Goal: Navigation & Orientation: Find specific page/section

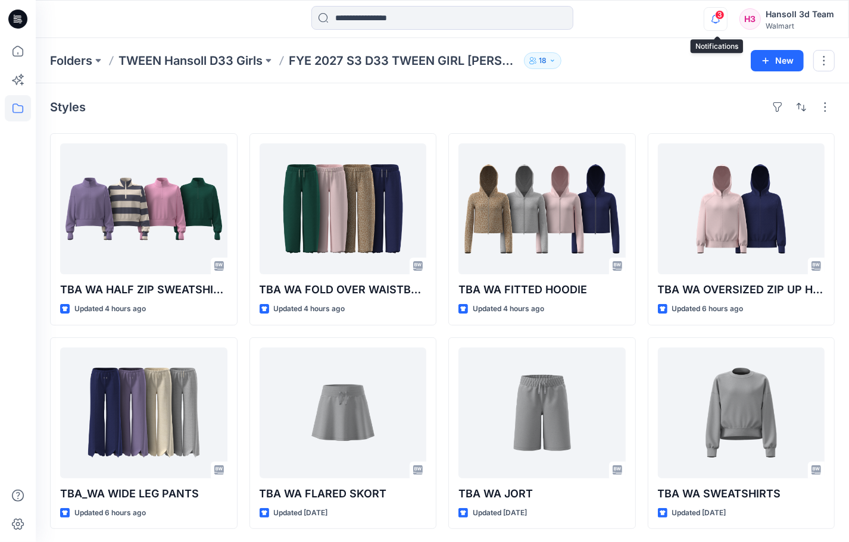
click at [723, 22] on icon "button" at bounding box center [715, 19] width 23 height 24
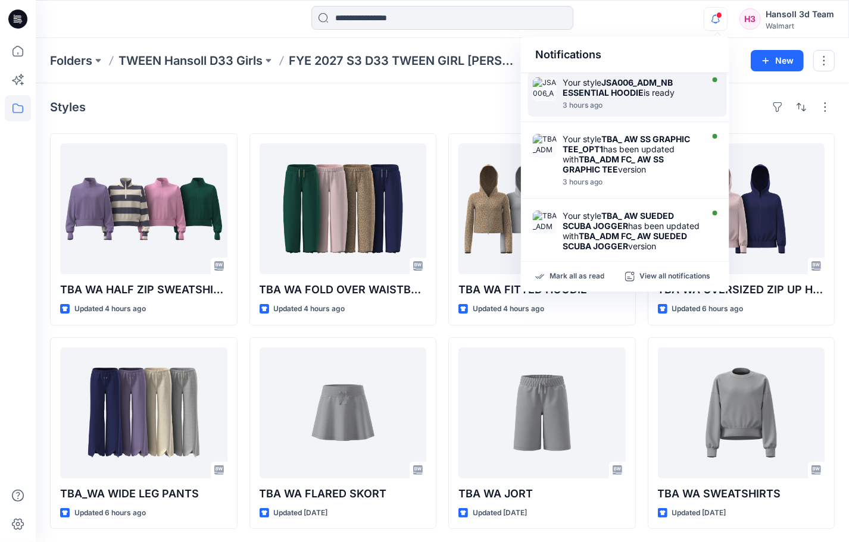
scroll to position [149, 0]
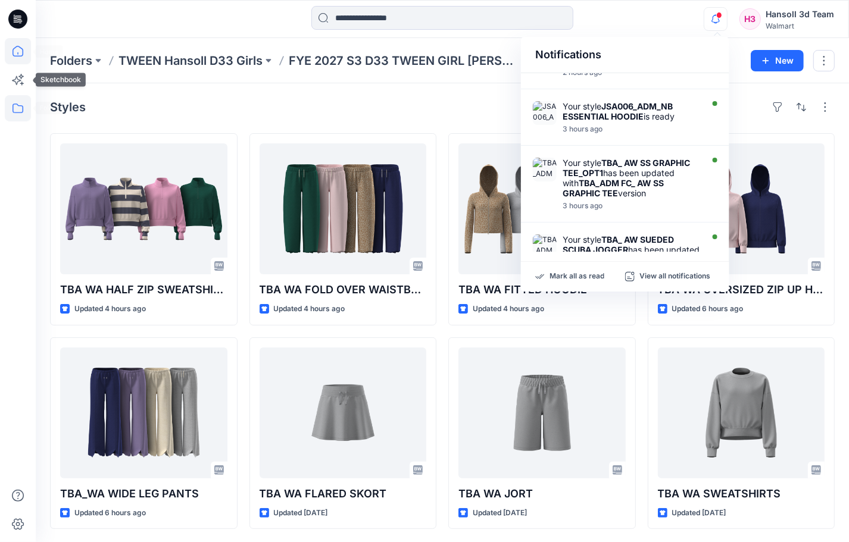
click at [18, 46] on icon at bounding box center [18, 51] width 26 height 26
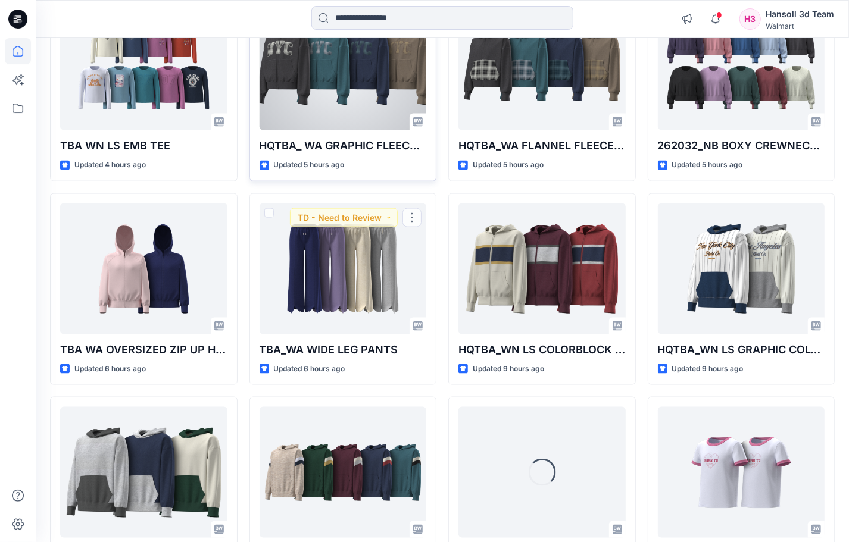
scroll to position [1118, 0]
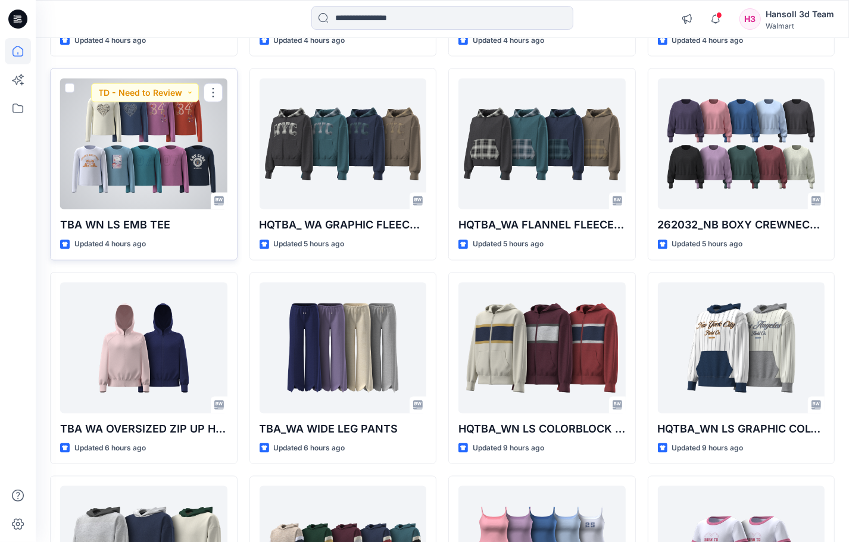
click at [170, 143] on div at bounding box center [143, 144] width 167 height 131
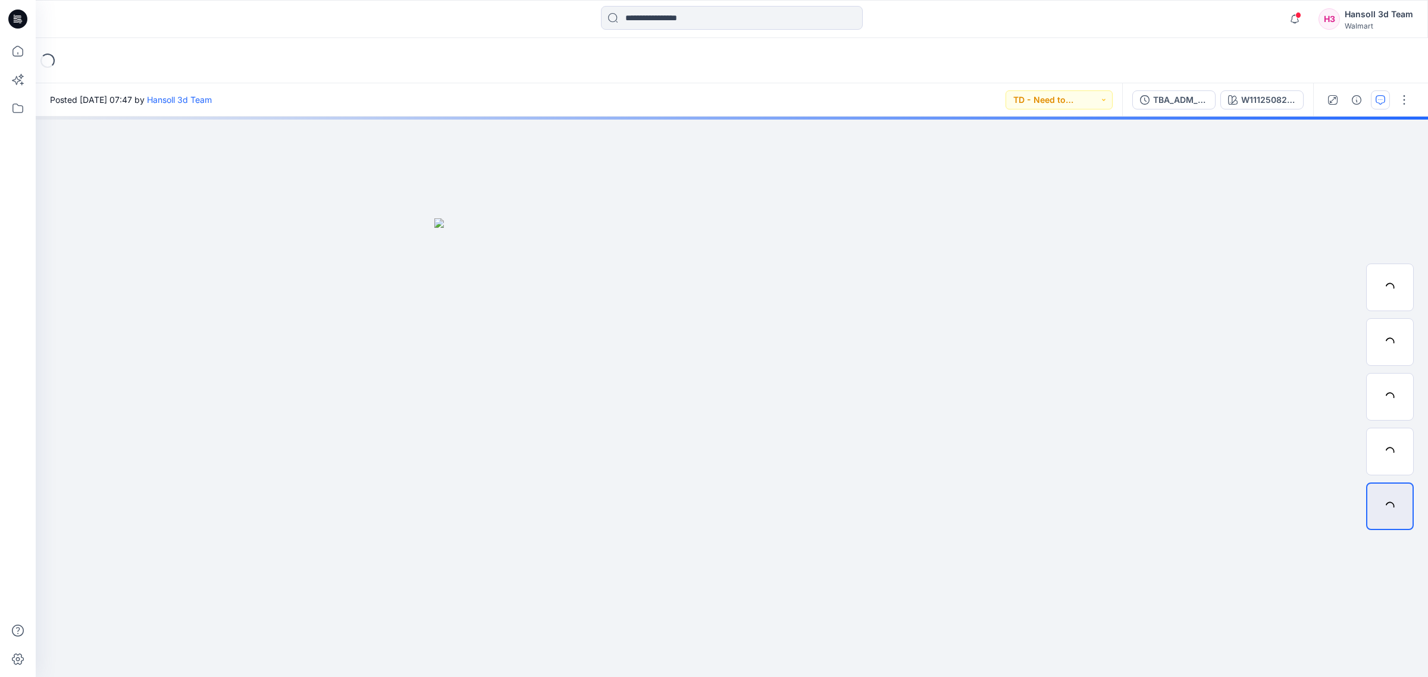
click at [859, 97] on icon "button" at bounding box center [1381, 100] width 10 height 10
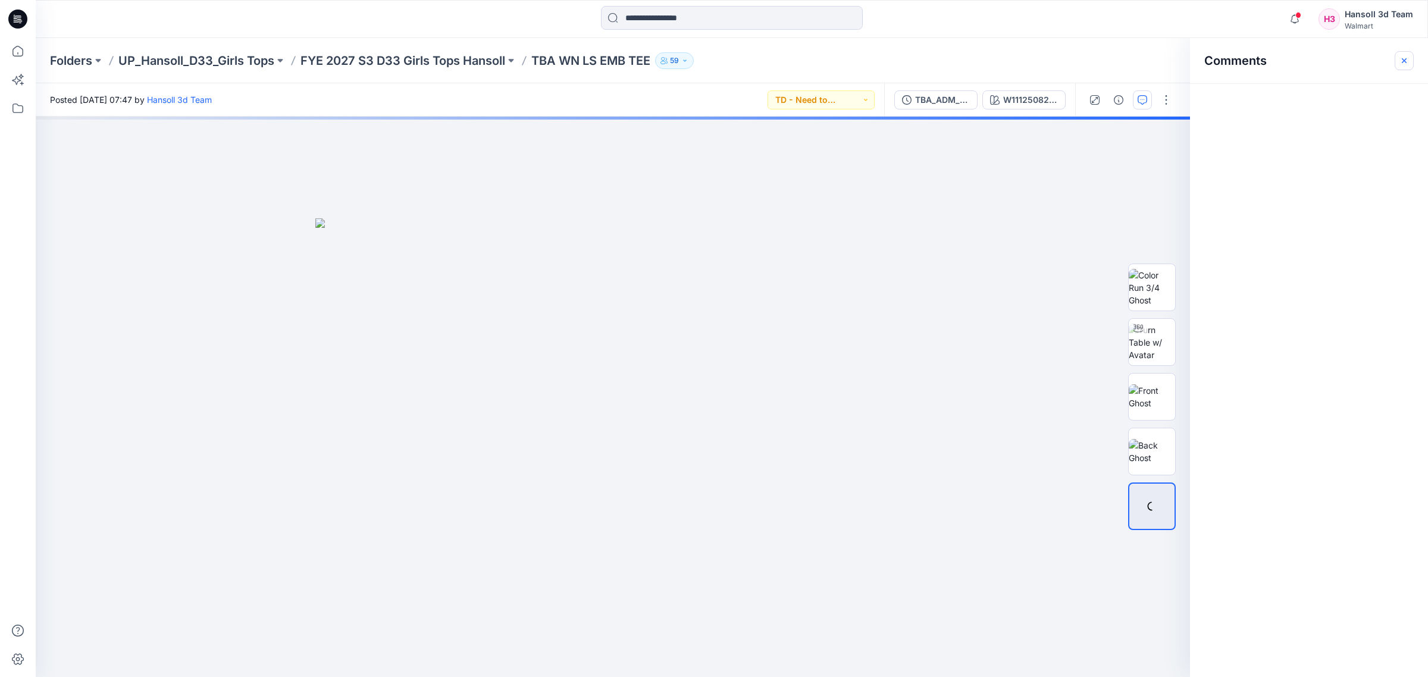
click at [859, 68] on button "button" at bounding box center [1404, 60] width 19 height 19
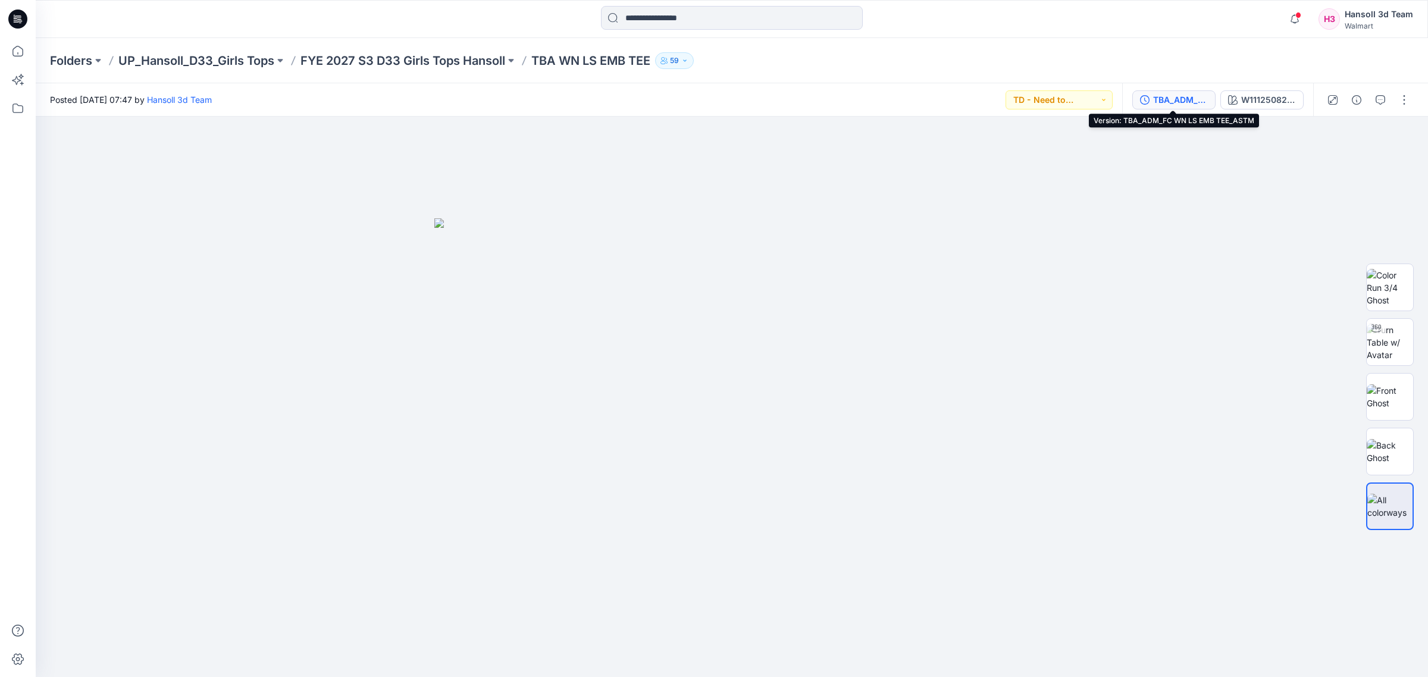
click at [859, 98] on div "TBA_ADM_FC WN LS EMB TEE_ASTM" at bounding box center [1180, 99] width 55 height 13
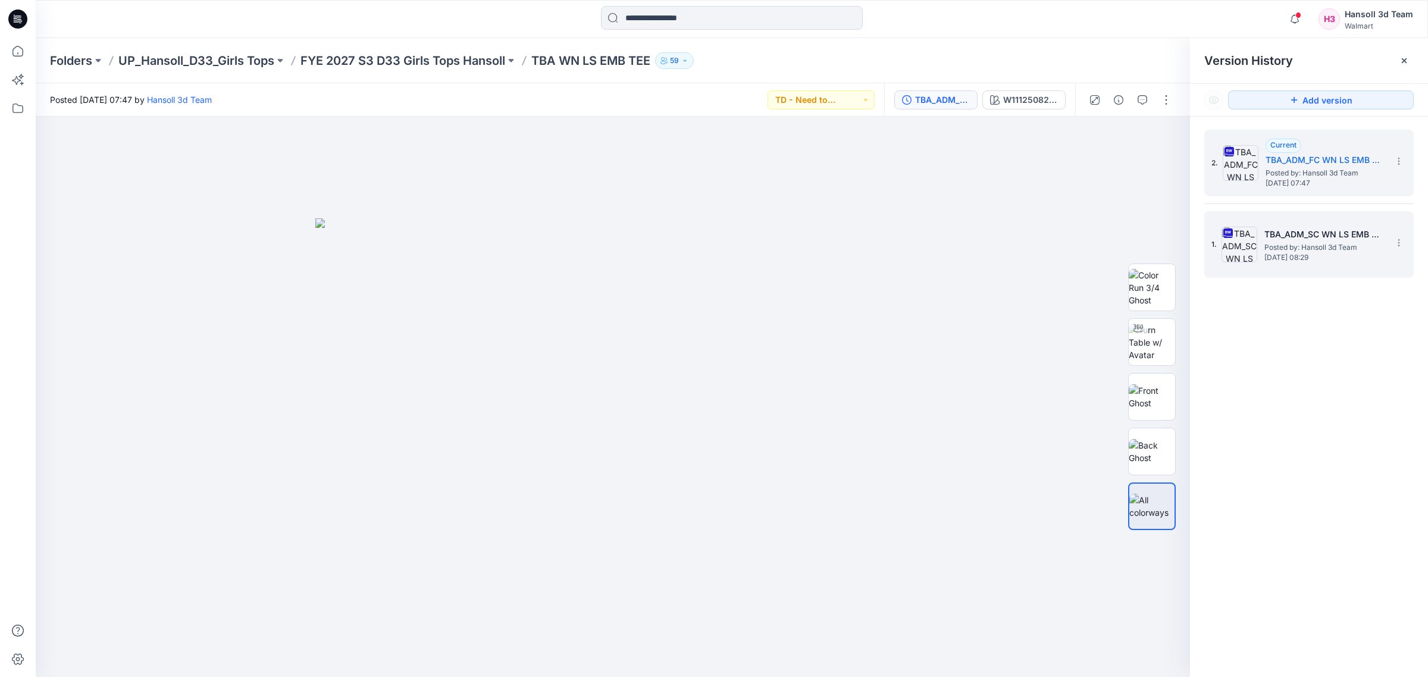
click at [859, 227] on div "1. TBA_ADM_SC WN LS EMB TEE_ASTM Posted by: Hansoll 3d Team [DATE] 08:29" at bounding box center [1301, 244] width 179 height 57
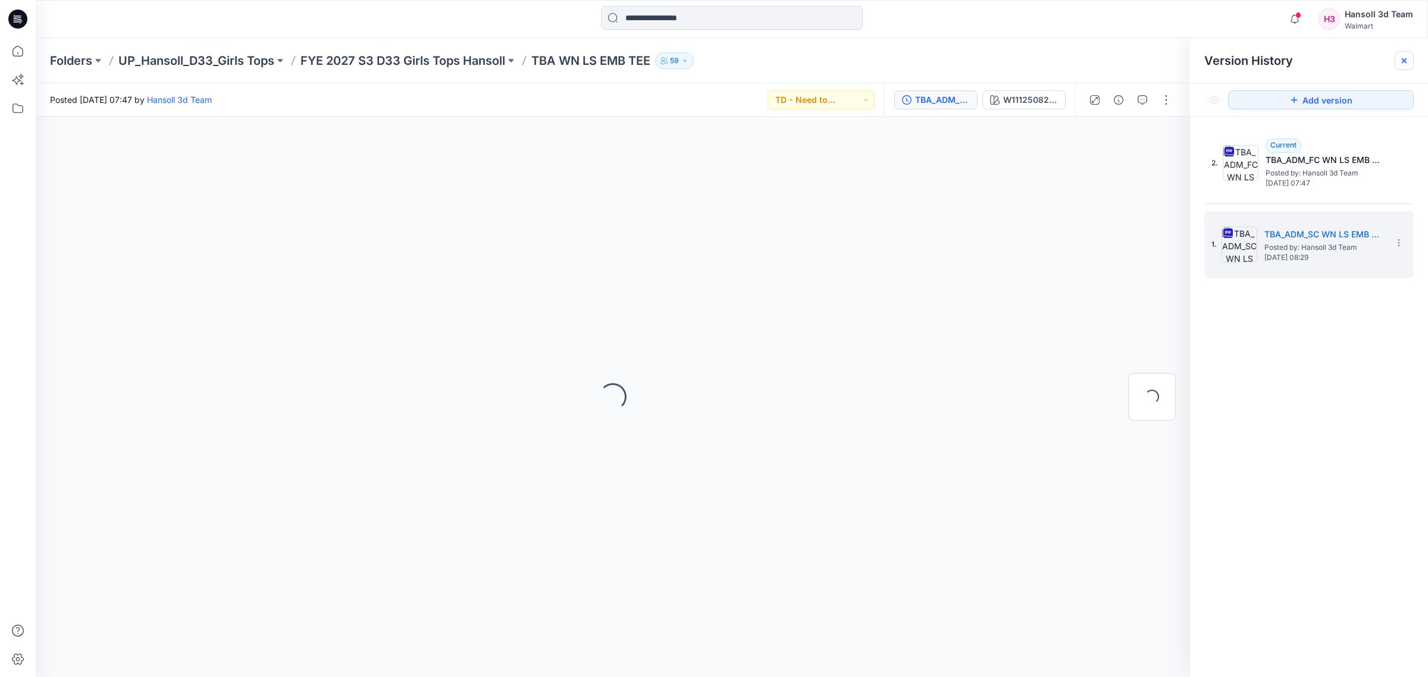
click at [859, 62] on icon at bounding box center [1404, 60] width 5 height 5
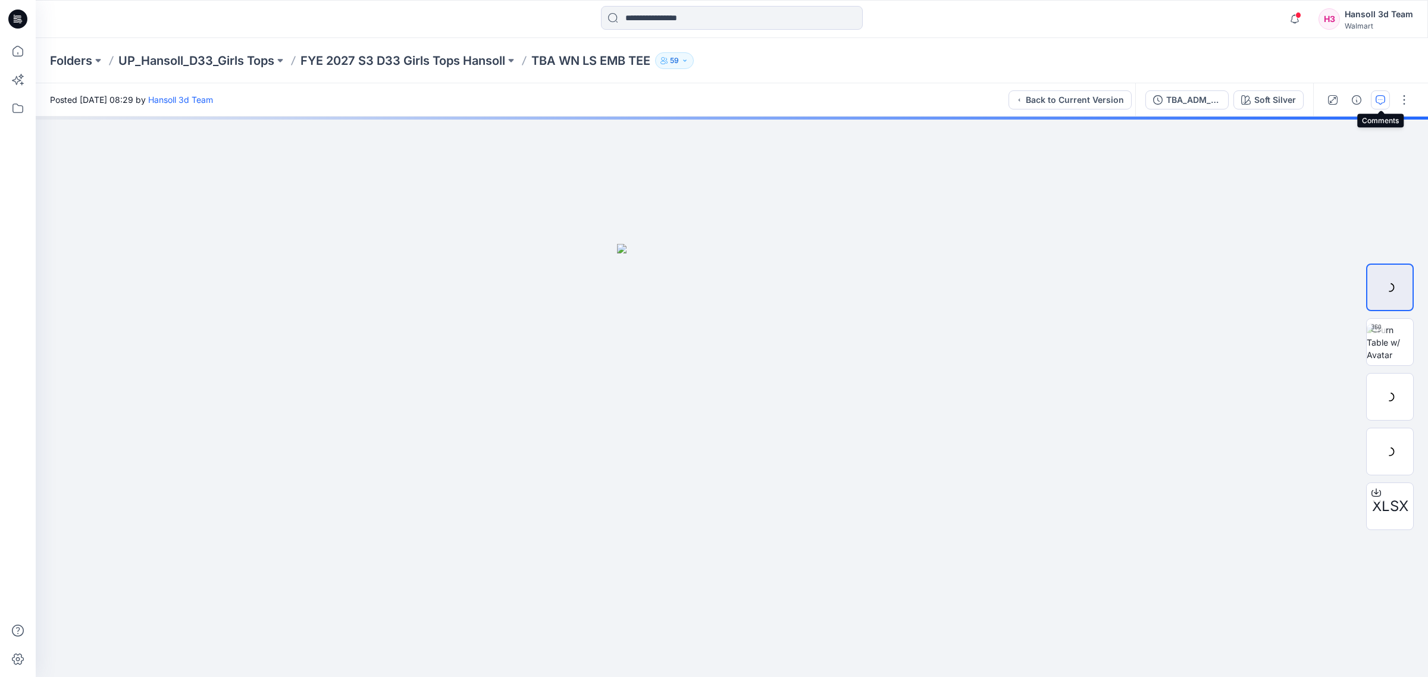
click at [859, 98] on icon "button" at bounding box center [1381, 100] width 10 height 10
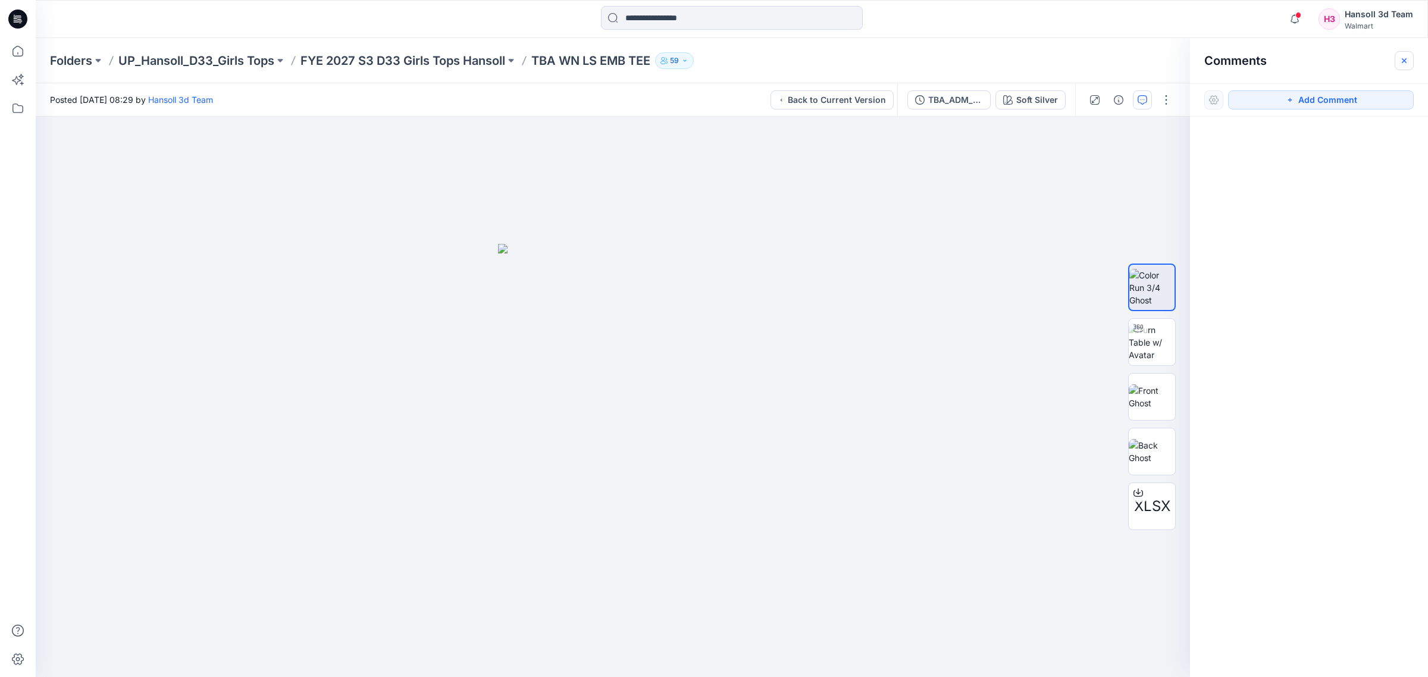
click at [859, 57] on icon "button" at bounding box center [1405, 61] width 10 height 10
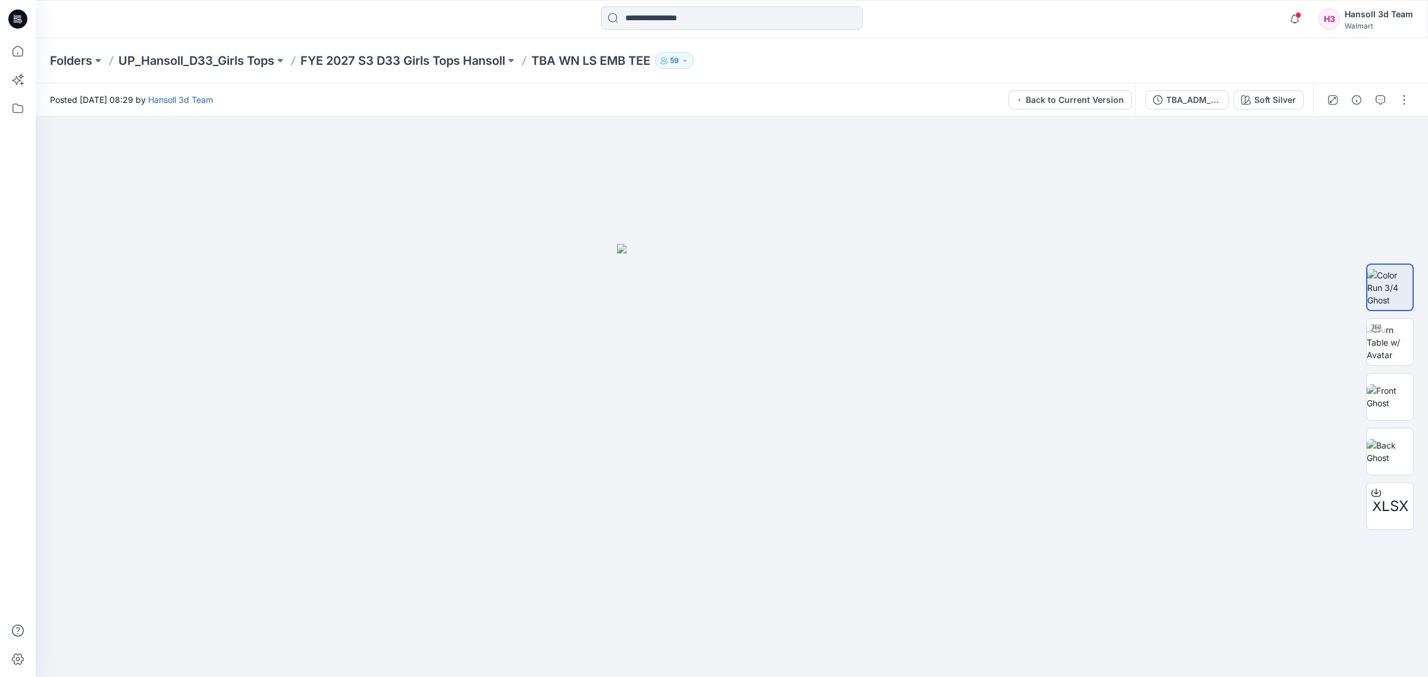
click at [859, 110] on div "Posted [DATE] 08:29 by [PERSON_NAME] 3d Team Back to Current Version" at bounding box center [586, 99] width 1100 height 33
click at [859, 99] on button "Back to Current Version" at bounding box center [1070, 99] width 123 height 19
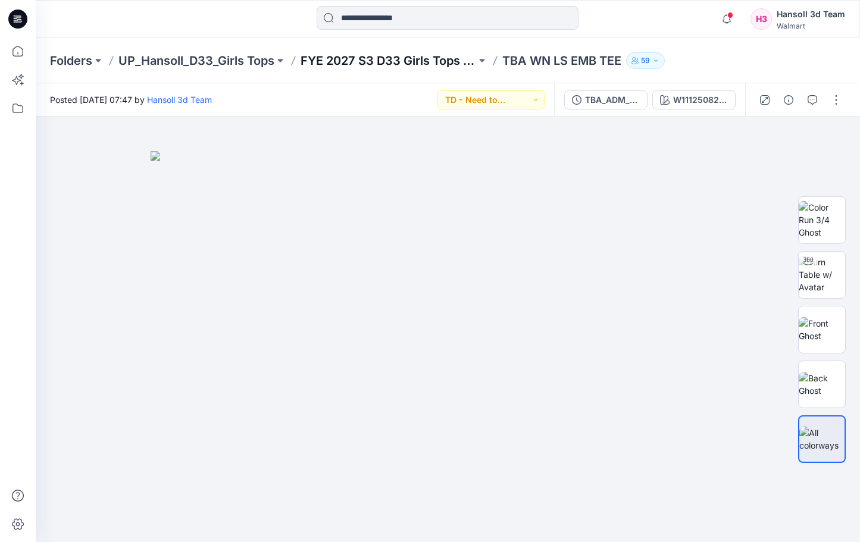
click at [376, 58] on p "FYE 2027 S3 D33 Girls Tops Hansoll" at bounding box center [389, 60] width 176 height 17
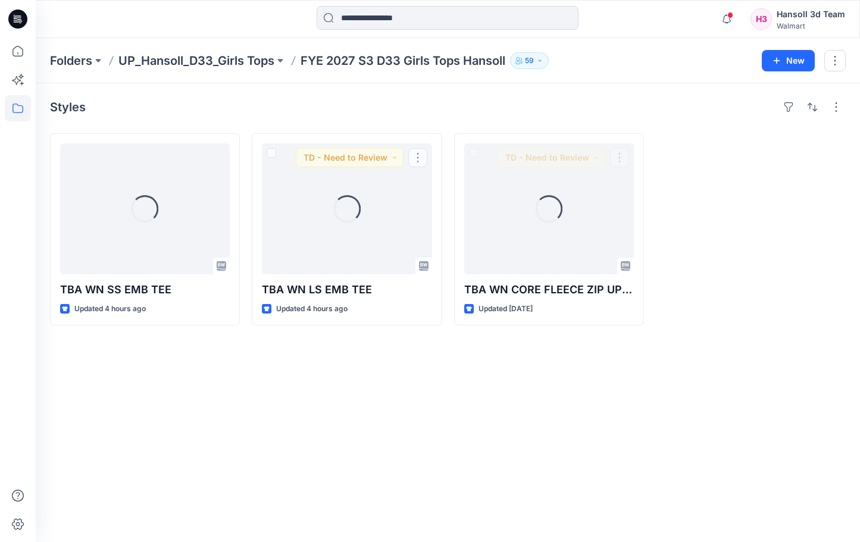
click at [391, 399] on div "Styles Loading... TBA WN SS EMB TEE Updated 4 hours ago Loading... TBA WN LS EM…" at bounding box center [448, 312] width 824 height 459
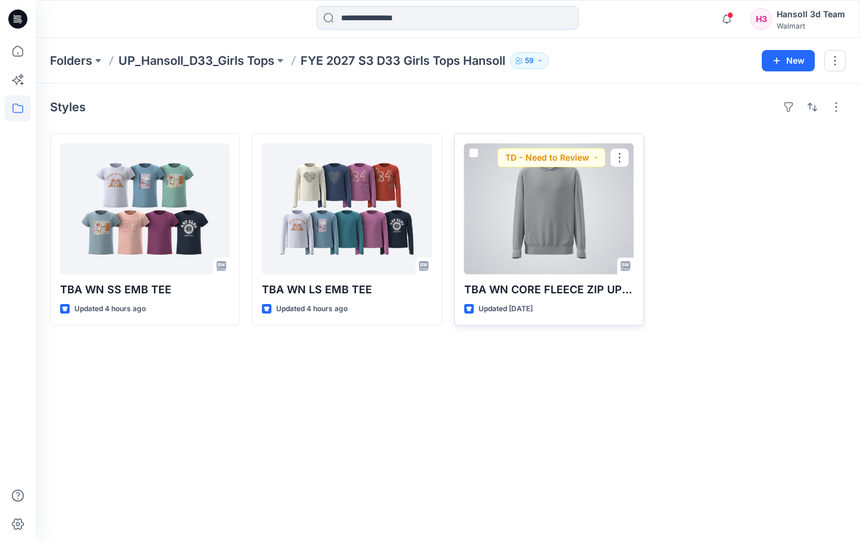
click at [522, 224] on div at bounding box center [549, 208] width 170 height 131
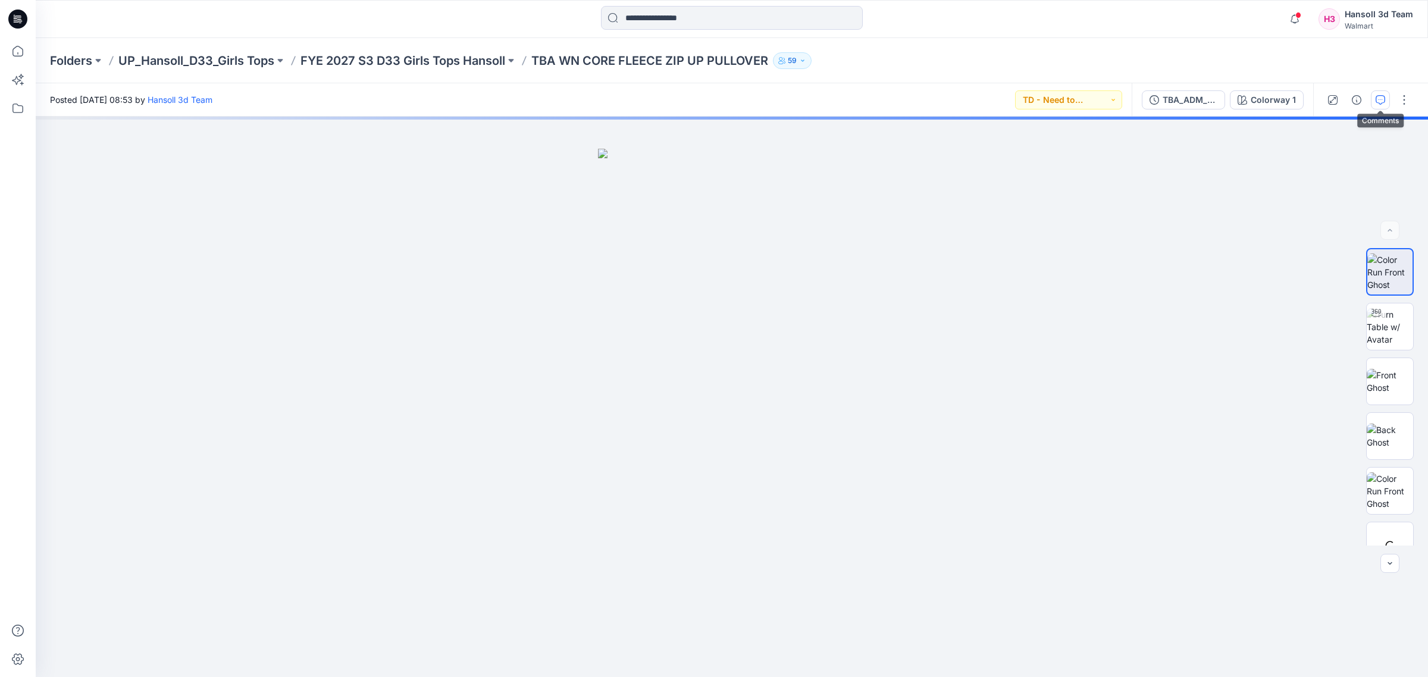
click at [859, 100] on icon "button" at bounding box center [1381, 100] width 10 height 10
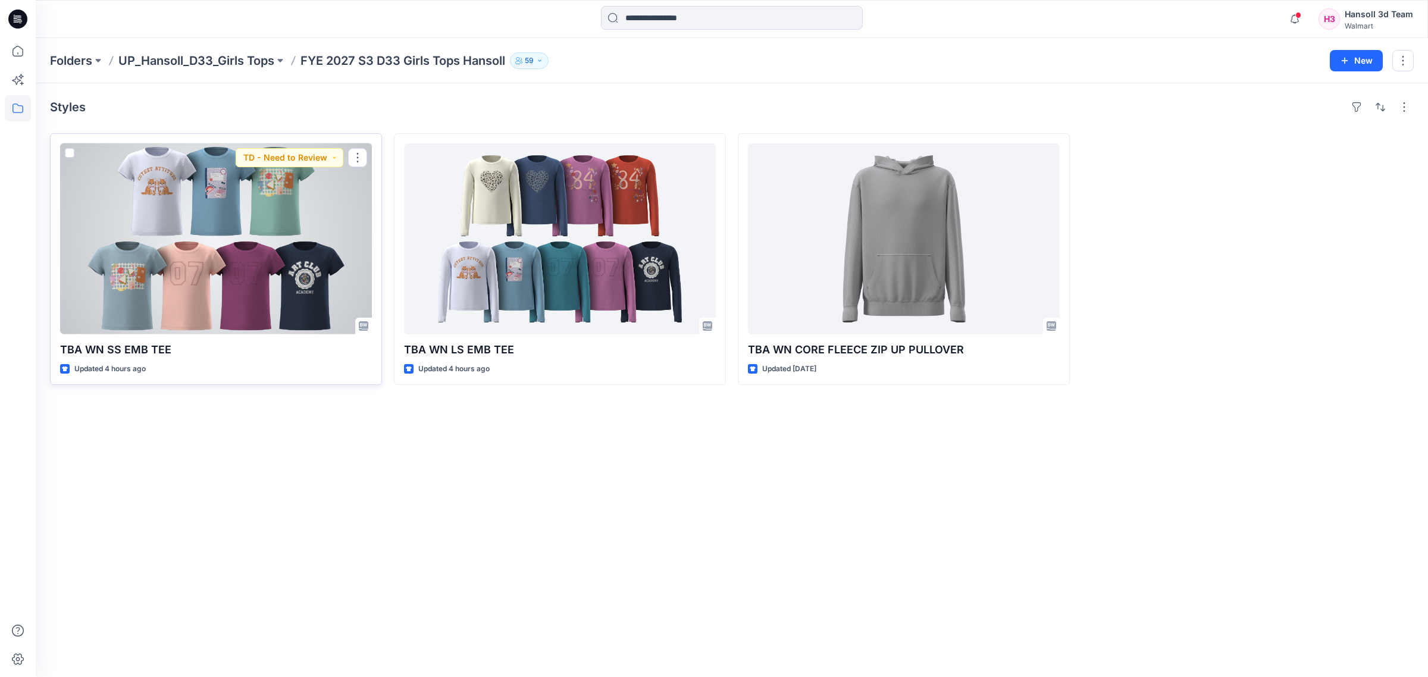
click at [241, 242] on div at bounding box center [216, 238] width 312 height 191
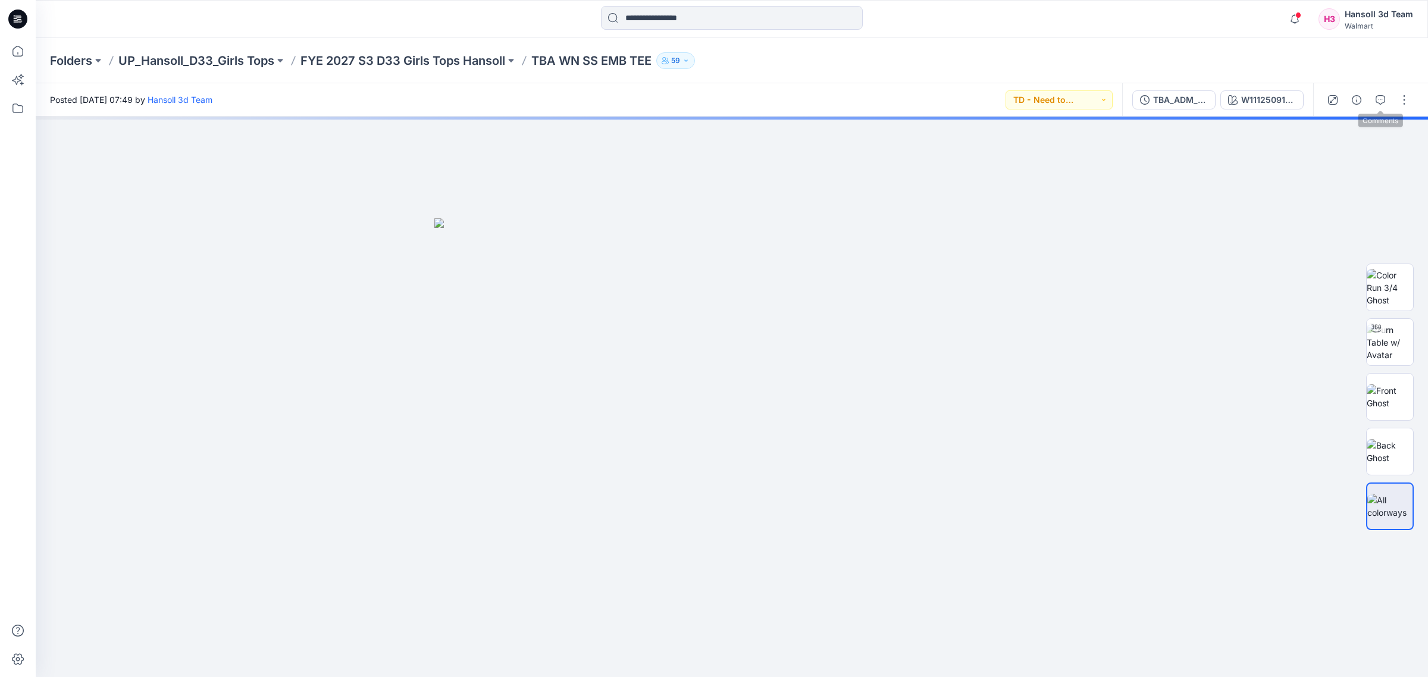
click at [859, 97] on div at bounding box center [1369, 99] width 110 height 33
click at [859, 98] on button "button" at bounding box center [1380, 99] width 19 height 19
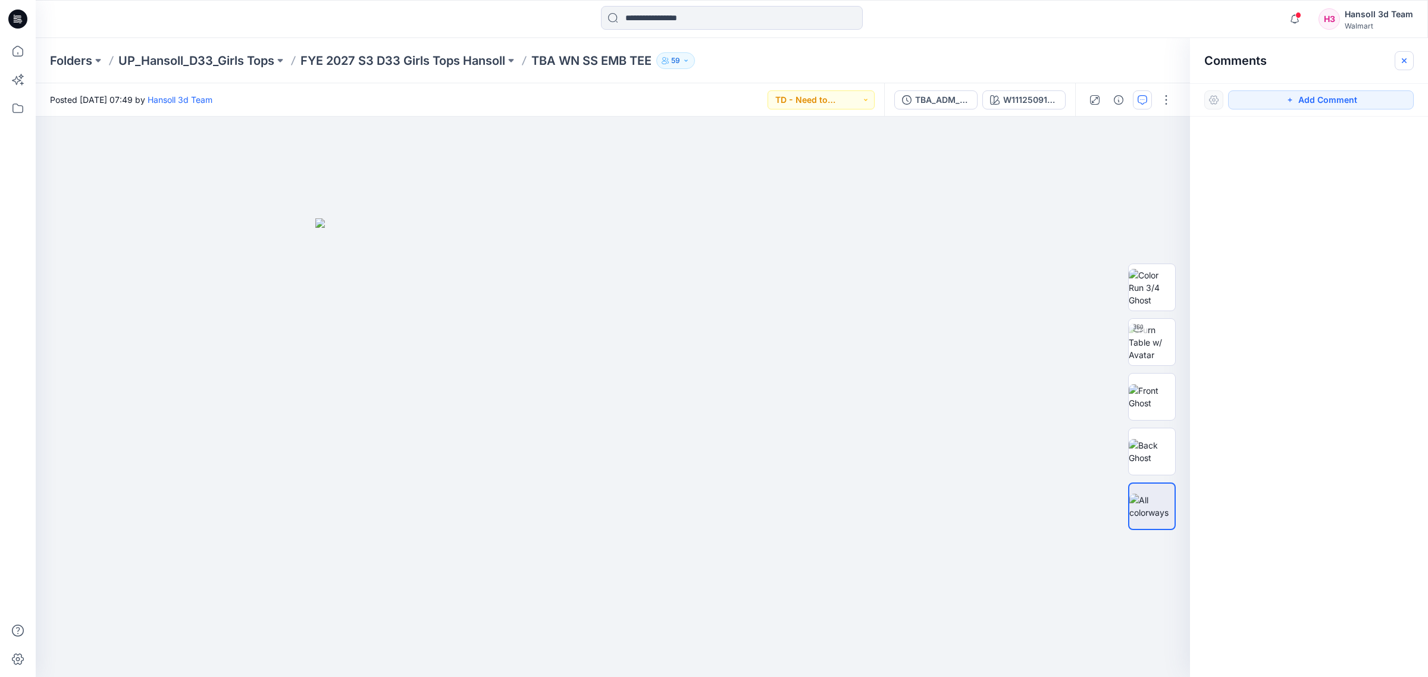
drag, startPoint x: 1393, startPoint y: 58, endPoint x: 1400, endPoint y: 58, distance: 6.5
click at [859, 58] on div "Comments" at bounding box center [1309, 60] width 238 height 45
click at [859, 58] on icon "button" at bounding box center [1405, 61] width 10 height 10
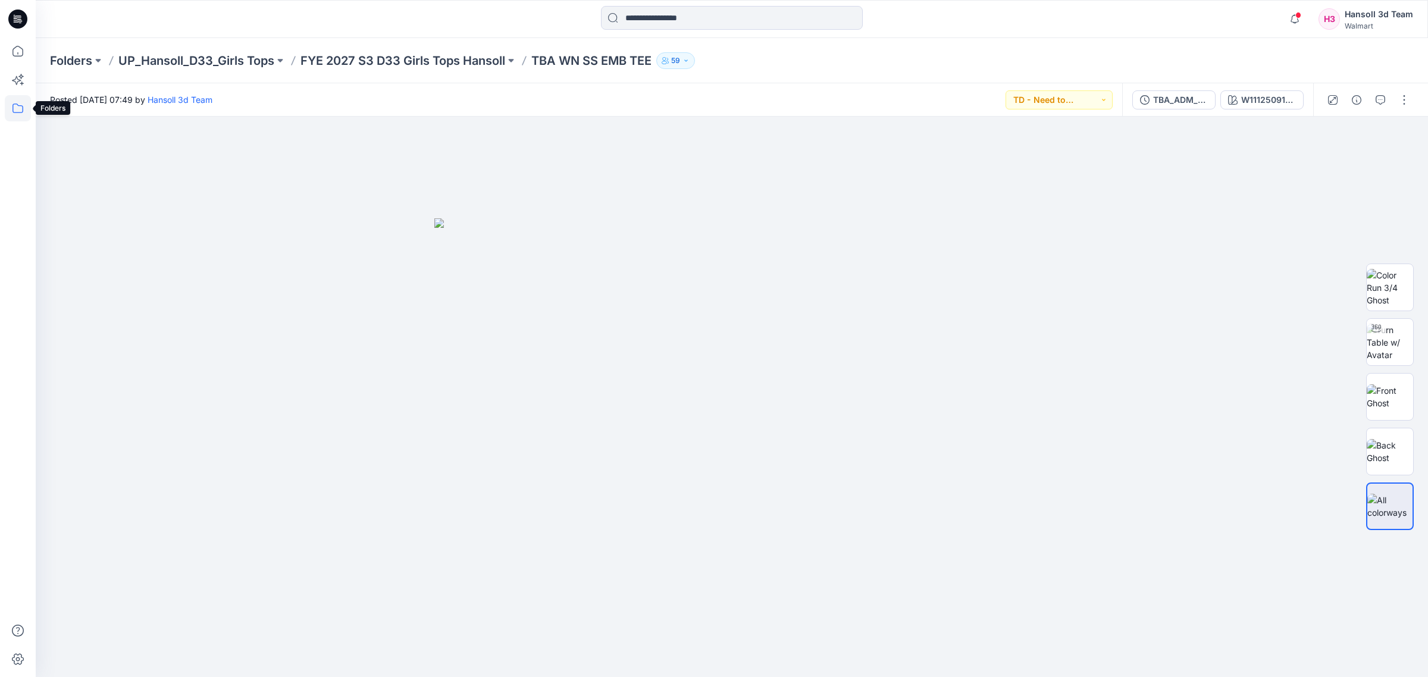
click at [23, 106] on icon at bounding box center [18, 108] width 26 height 26
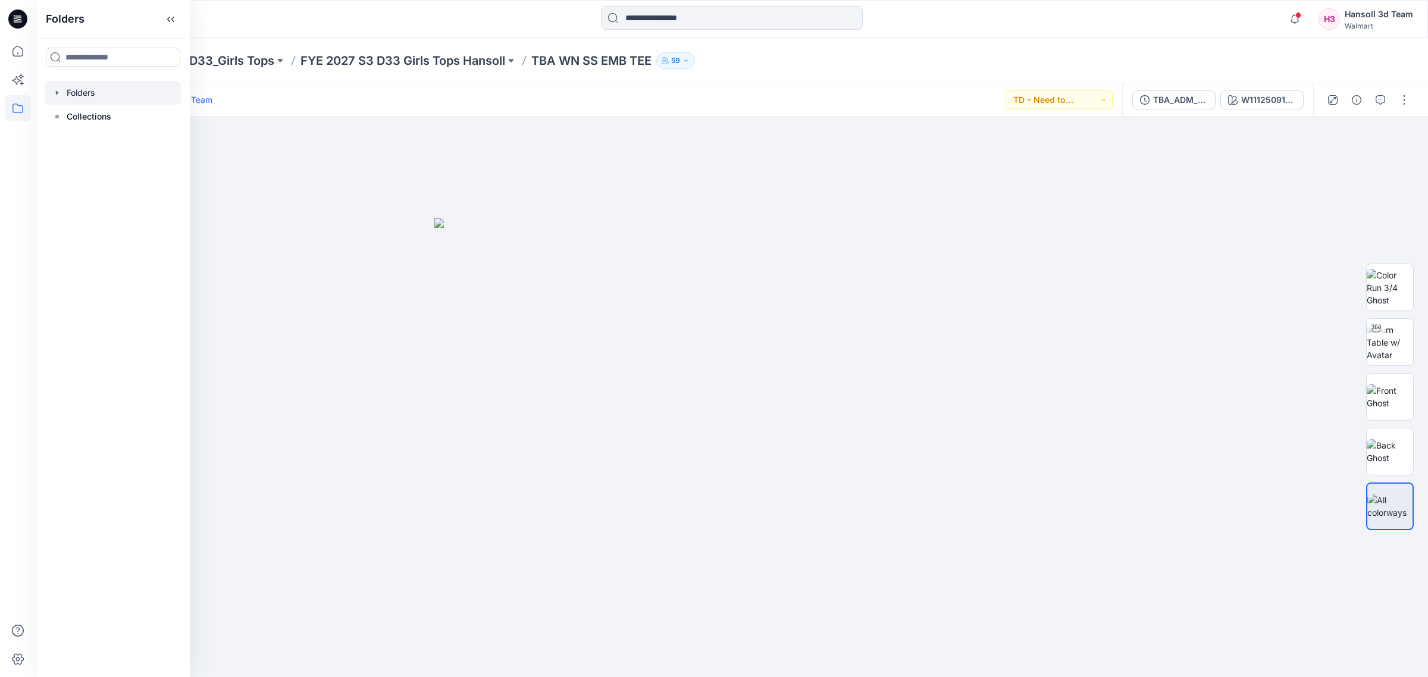
click at [97, 82] on div at bounding box center [113, 93] width 136 height 24
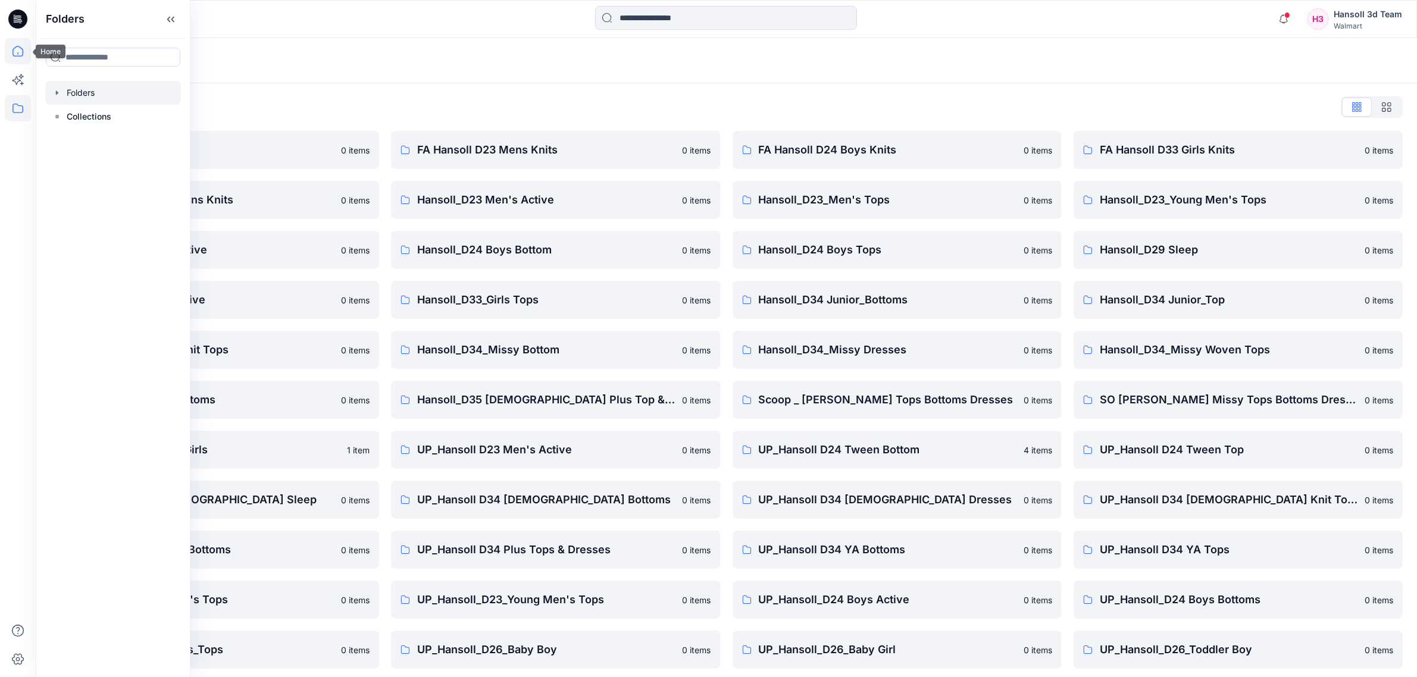
click at [23, 49] on icon at bounding box center [18, 51] width 26 height 26
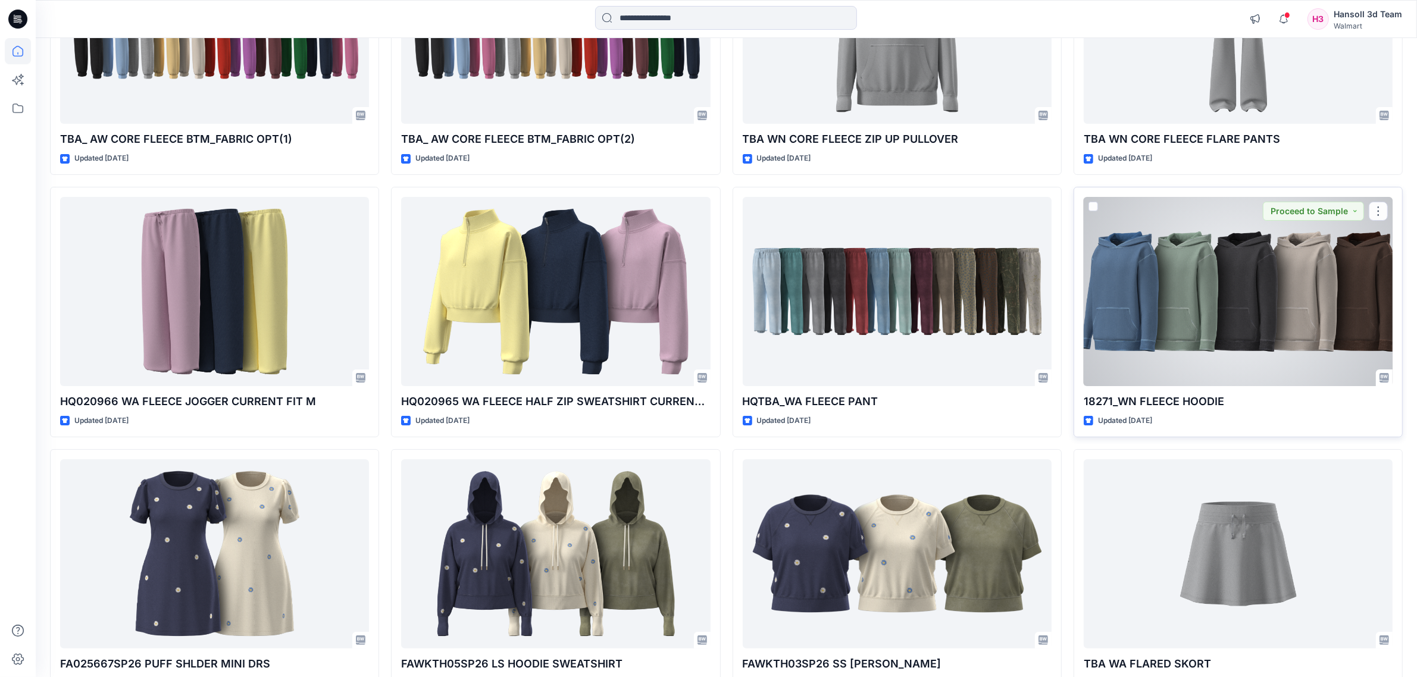
scroll to position [5831, 0]
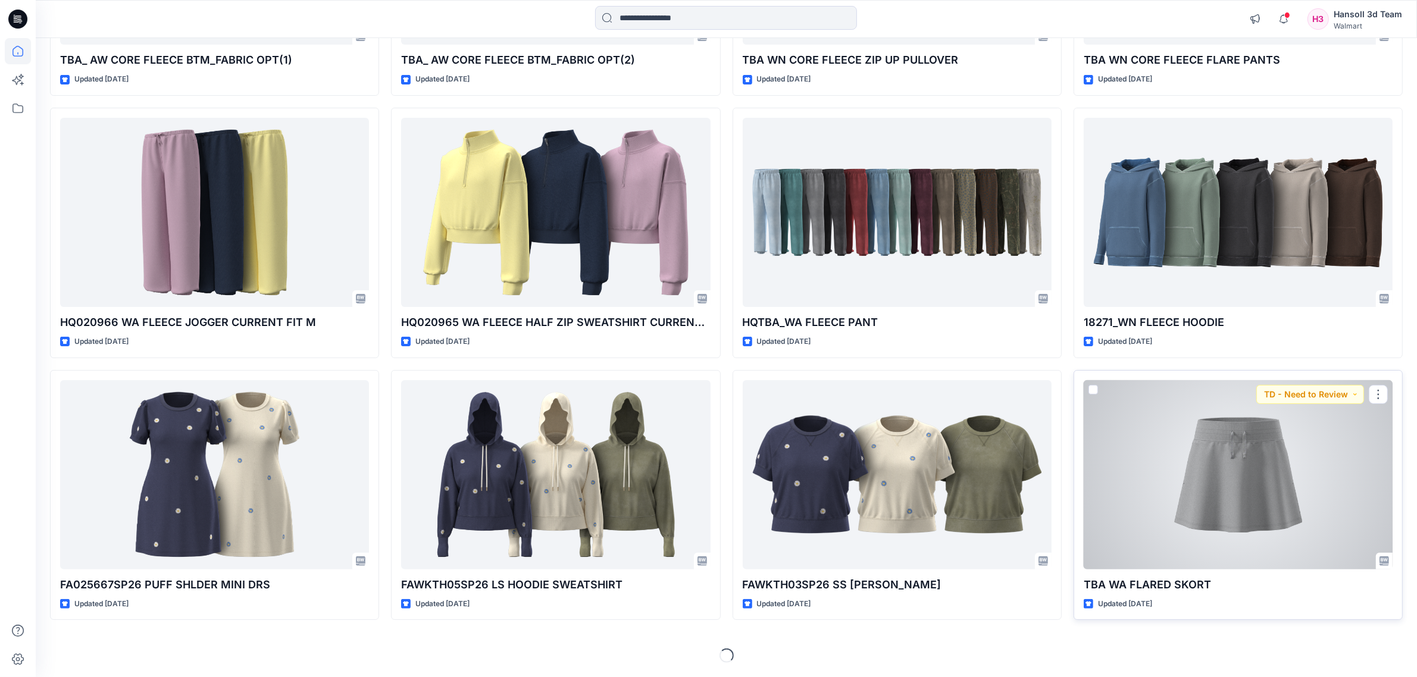
click at [859, 467] on div at bounding box center [1238, 474] width 309 height 189
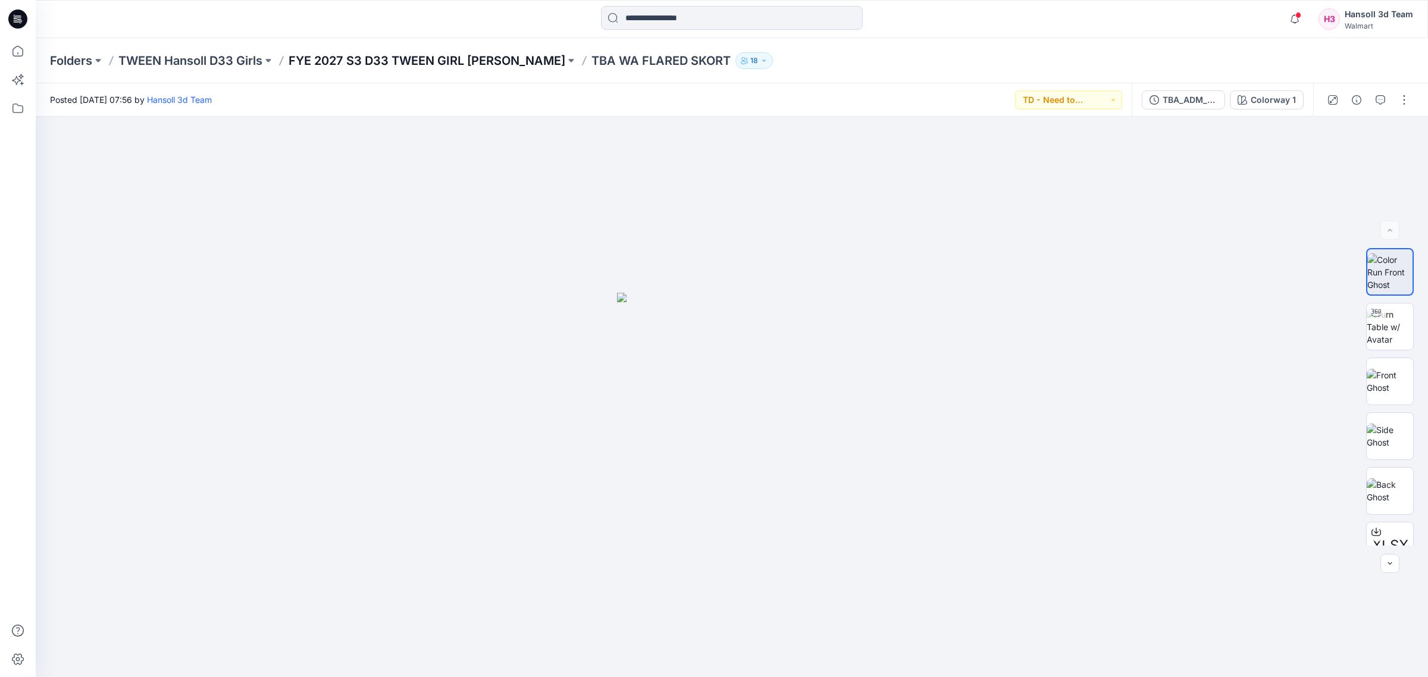
click at [417, 64] on p "FYE 2027 S3 D33 TWEEN GIRL [PERSON_NAME]" at bounding box center [427, 60] width 277 height 17
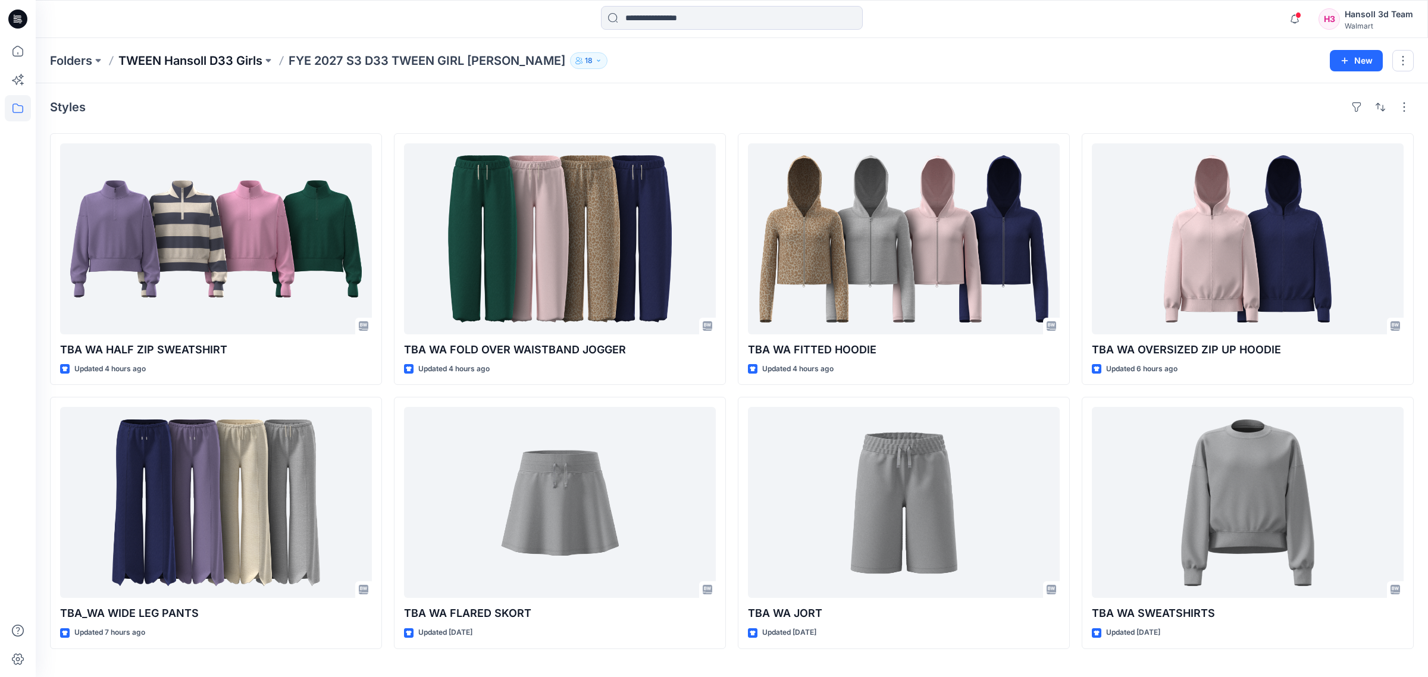
click at [241, 67] on p "TWEEN Hansoll D33 Girls" at bounding box center [190, 60] width 144 height 17
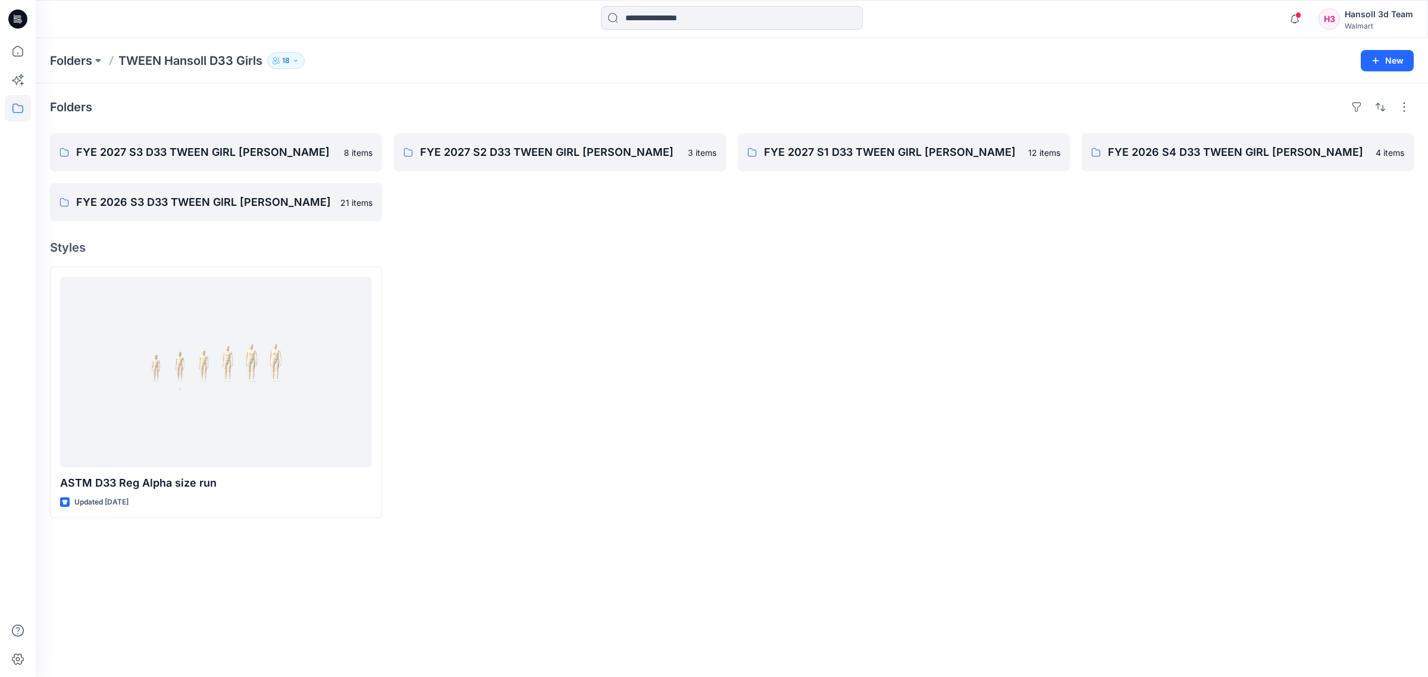
click at [518, 451] on div at bounding box center [560, 393] width 332 height 252
click at [265, 158] on p "FYE 2027 S3 D33 TWEEN GIRL [PERSON_NAME]" at bounding box center [214, 152] width 277 height 17
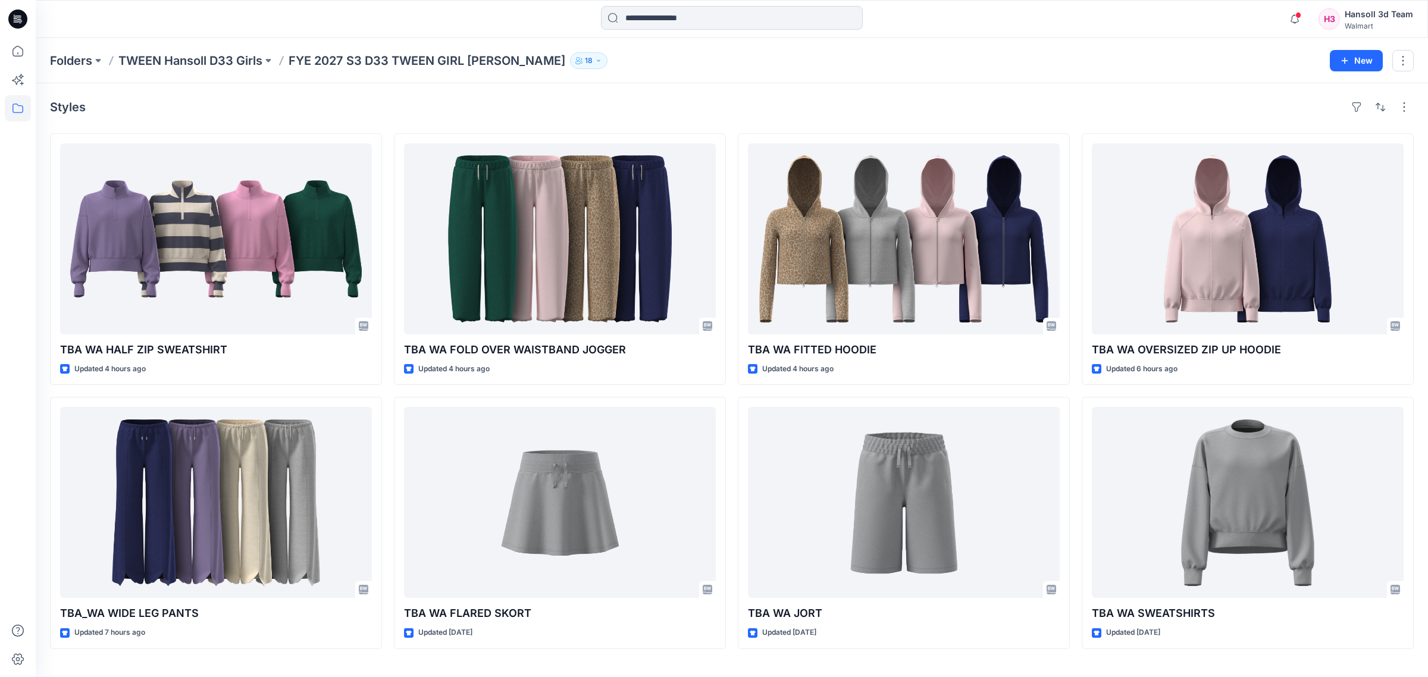
click at [859, 542] on div "Styles TBA WA HALF ZIP SWEATSHIRT Updated 4 hours ago TBA_WA WIDE LEG PANTS Upd…" at bounding box center [732, 380] width 1393 height 594
